Goal: Information Seeking & Learning: Check status

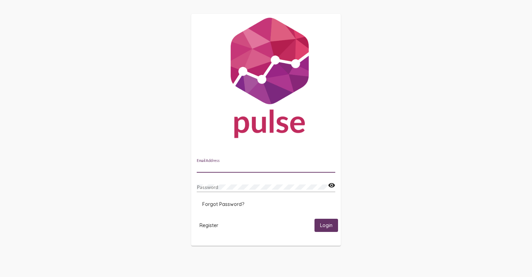
click at [217, 167] on input "Email Address" at bounding box center [266, 168] width 139 height 6
type input "[EMAIL_ADDRESS][DOMAIN_NAME]"
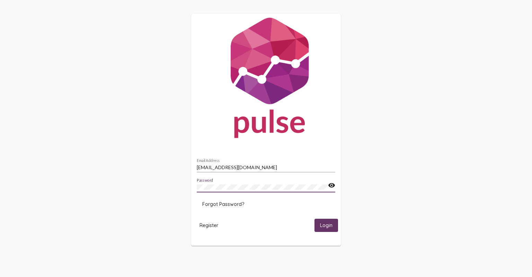
click at [325, 229] on button "Login" at bounding box center [327, 225] width 24 height 13
click at [324, 225] on span "Login" at bounding box center [326, 225] width 12 height 6
click at [332, 187] on mat-icon "visibility" at bounding box center [331, 185] width 7 height 8
click at [327, 229] on button "Login" at bounding box center [327, 225] width 24 height 13
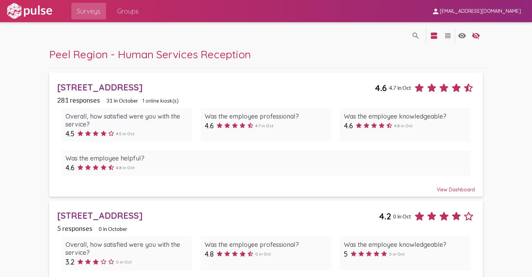
scroll to position [35, 0]
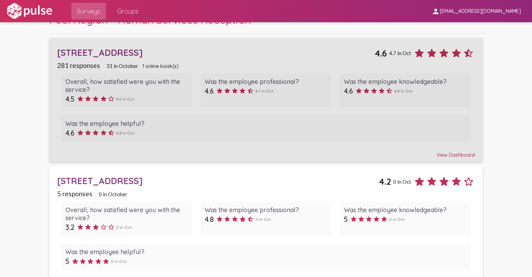
click at [444, 153] on div "View Dashboard" at bounding box center [266, 152] width 418 height 12
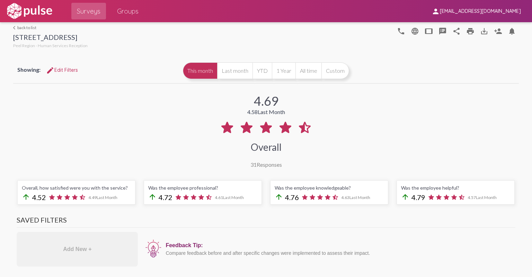
click at [24, 29] on link "arrow_back_ios back to list" at bounding box center [50, 27] width 75 height 5
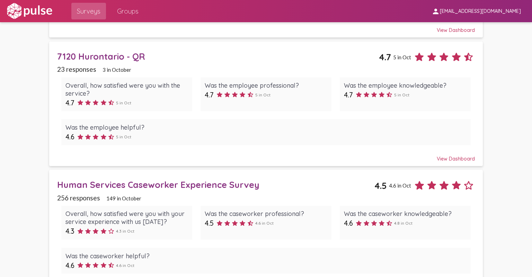
scroll to position [436, 0]
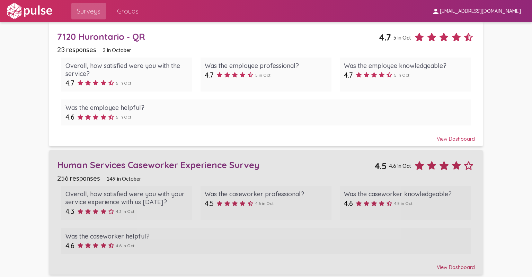
click at [183, 162] on div "Human Services Caseworker Experience Survey" at bounding box center [215, 164] width 317 height 11
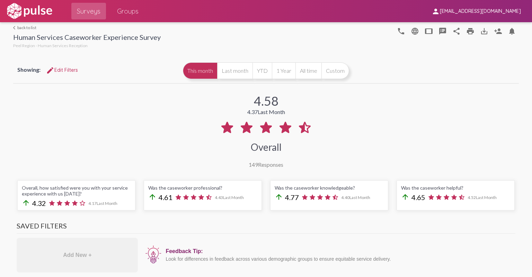
click at [30, 26] on link "arrow_back_ios back to list" at bounding box center [87, 27] width 148 height 5
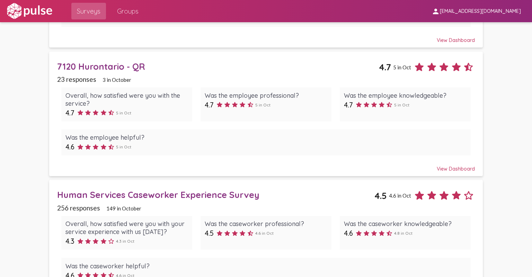
scroll to position [436, 0]
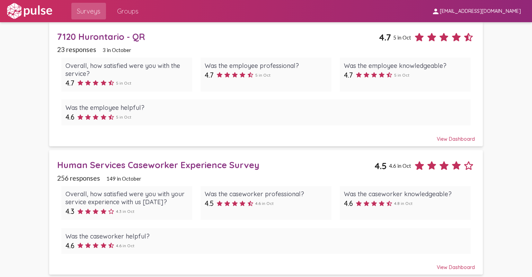
click at [173, 164] on div "Human Services Caseworker Experience Survey" at bounding box center [215, 164] width 317 height 11
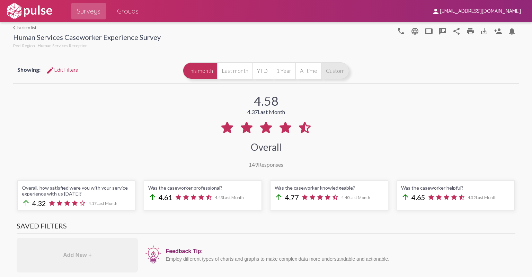
click at [331, 74] on button "Custom" at bounding box center [336, 70] width 28 height 17
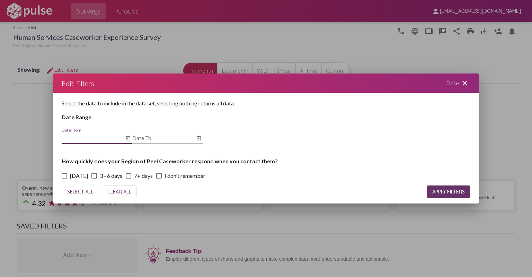
click at [128, 138] on icon "Open calendar" at bounding box center [128, 138] width 6 height 8
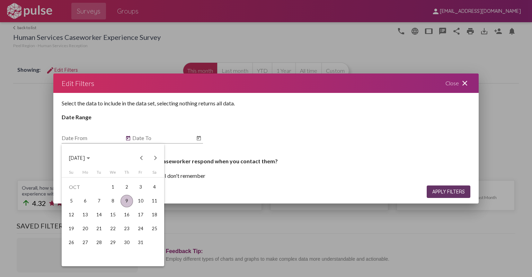
click at [90, 158] on div "Choose month and year" at bounding box center [88, 158] width 3 height 2
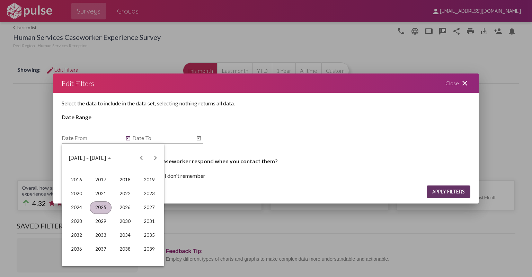
click at [100, 206] on div "2025" at bounding box center [101, 207] width 22 height 12
click at [99, 205] on div "JUN" at bounding box center [101, 207] width 22 height 12
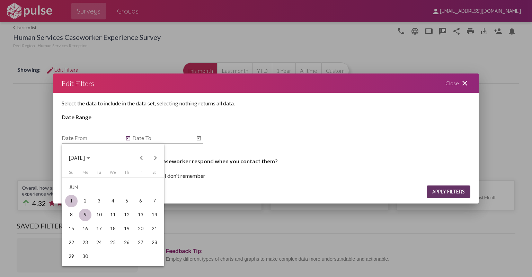
click at [72, 202] on div "1" at bounding box center [71, 201] width 12 height 12
type input "[DATE]"
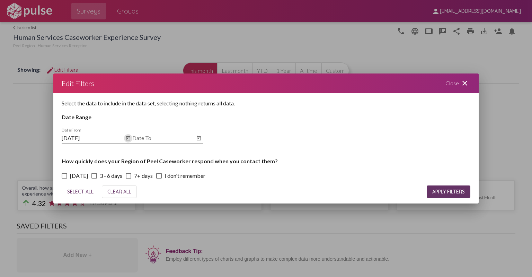
click at [198, 138] on icon "Open calendar" at bounding box center [199, 138] width 4 height 5
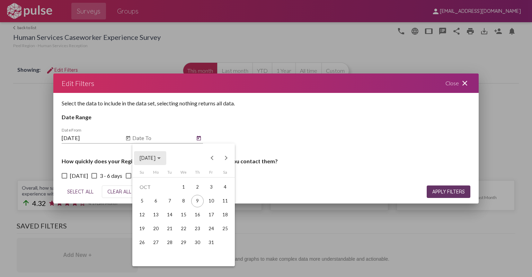
click at [161, 158] on div "Choose month and year" at bounding box center [158, 158] width 3 height 2
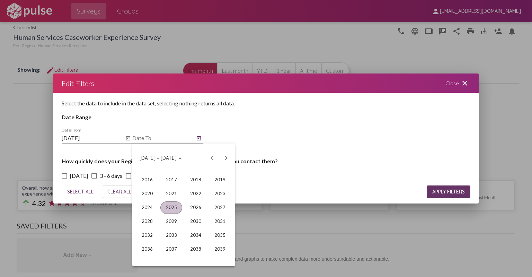
click at [171, 207] on div "2025" at bounding box center [171, 207] width 22 height 12
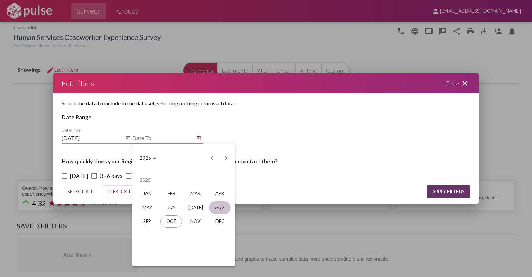
click at [220, 208] on div "AUG" at bounding box center [220, 207] width 22 height 12
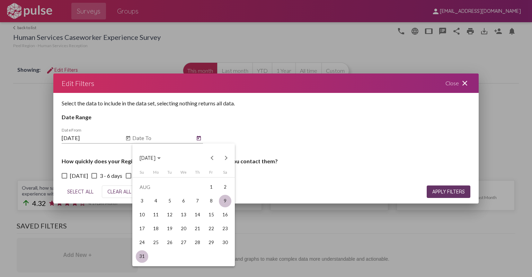
click at [142, 255] on div "31" at bounding box center [142, 256] width 12 height 12
type input "[DATE]"
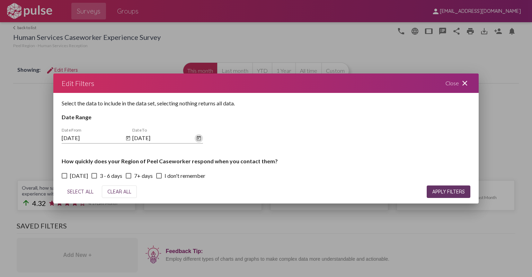
click at [443, 190] on span "APPLY FILTERS" at bounding box center [449, 192] width 33 height 6
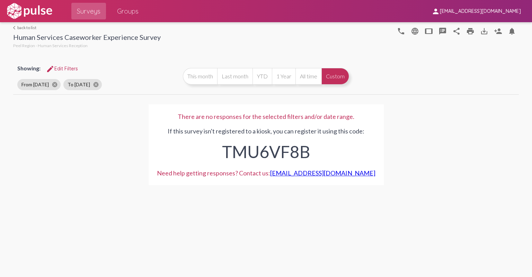
click at [29, 28] on link "arrow_back_ios back to list" at bounding box center [87, 27] width 148 height 5
